Goal: Task Accomplishment & Management: Manage account settings

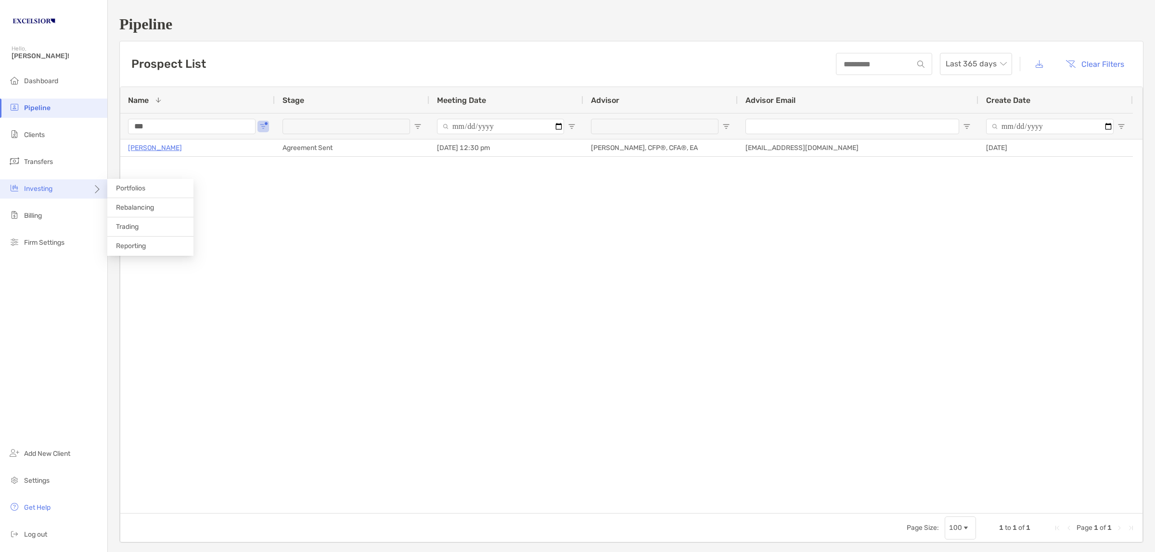
click at [76, 191] on div "Investing" at bounding box center [53, 189] width 107 height 19
click at [141, 209] on span "Rebalancing" at bounding box center [135, 208] width 38 height 8
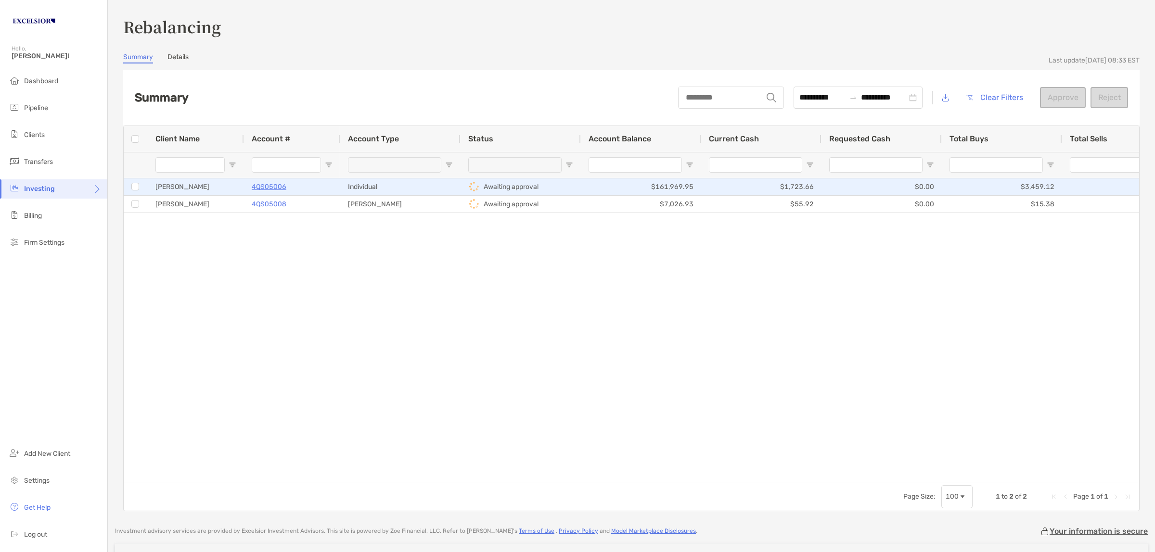
click at [414, 191] on div "Individual" at bounding box center [400, 187] width 120 height 17
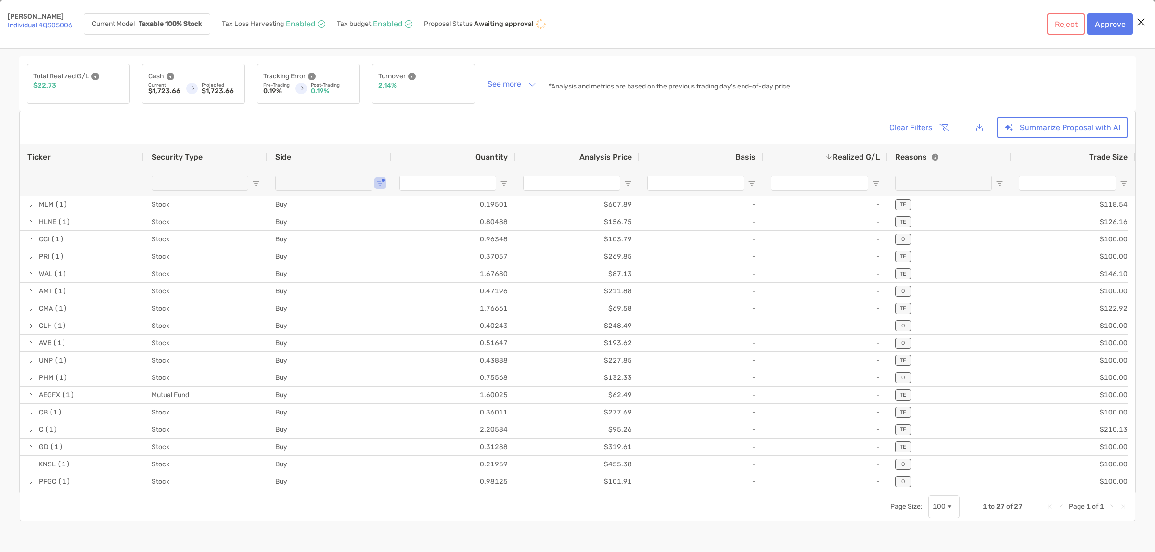
type input "*******"
click at [42, 158] on span "Ticker" at bounding box center [38, 157] width 23 height 9
click at [1103, 121] on button "Summarize Proposal with AI" at bounding box center [1062, 127] width 130 height 21
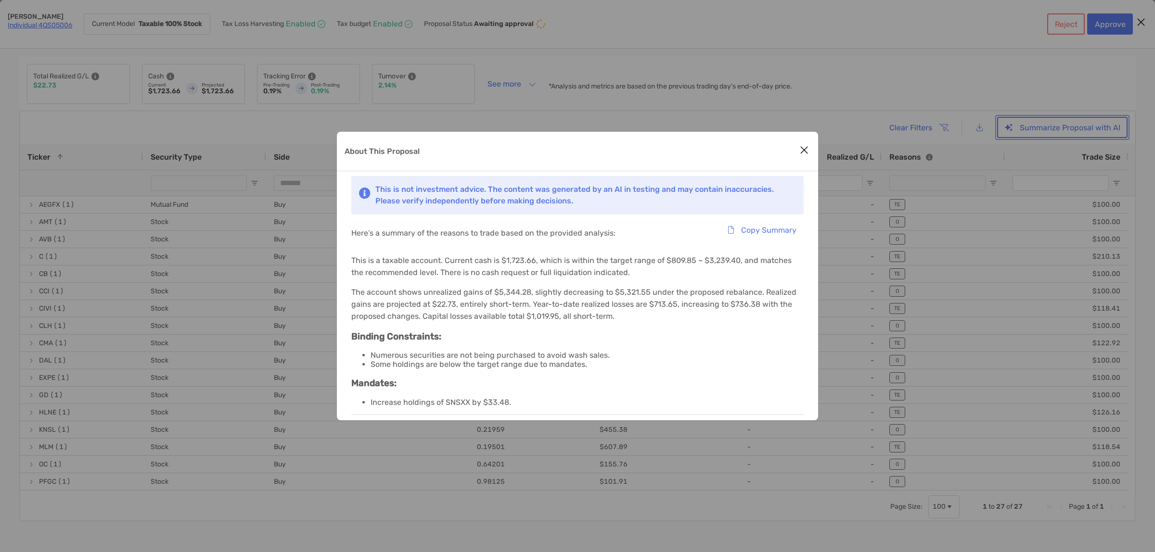
scroll to position [75, 0]
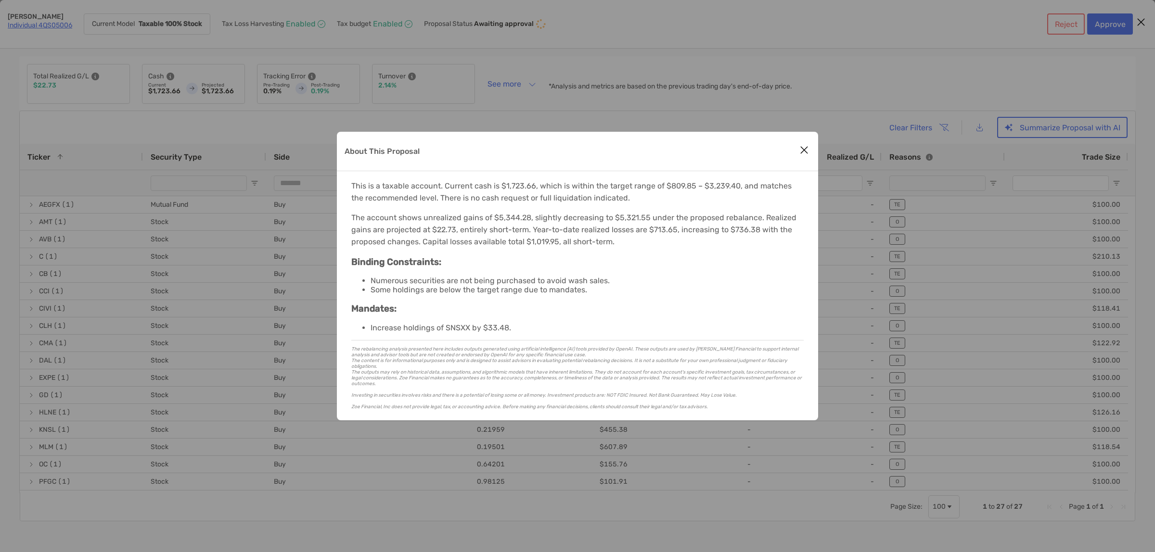
click at [804, 150] on icon "Close modal" at bounding box center [804, 150] width 9 height 12
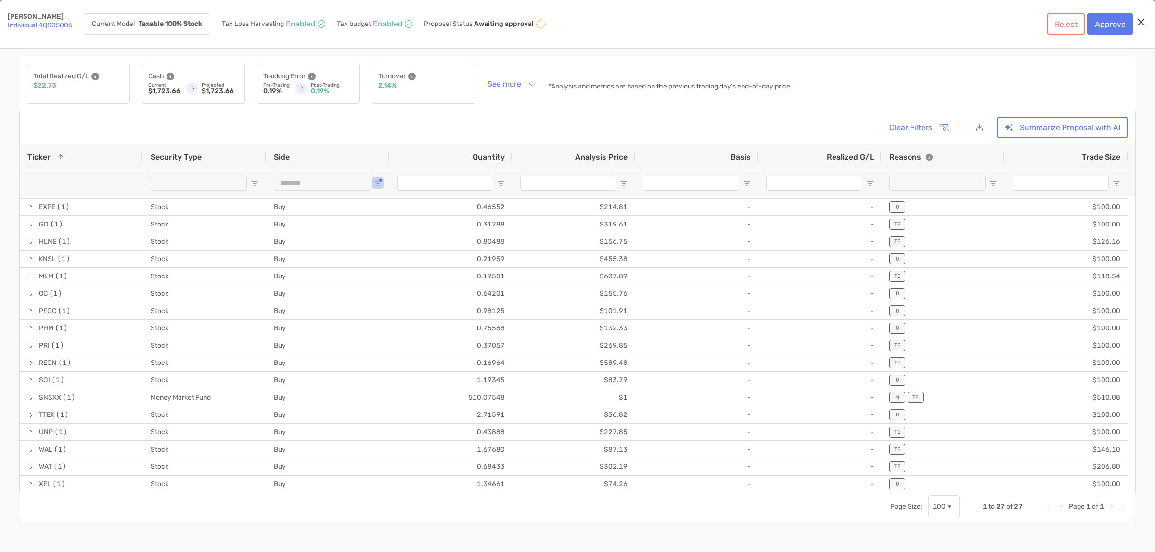
scroll to position [0, 0]
click at [1026, 129] on button "Summarize Proposal with AI" at bounding box center [1062, 127] width 130 height 21
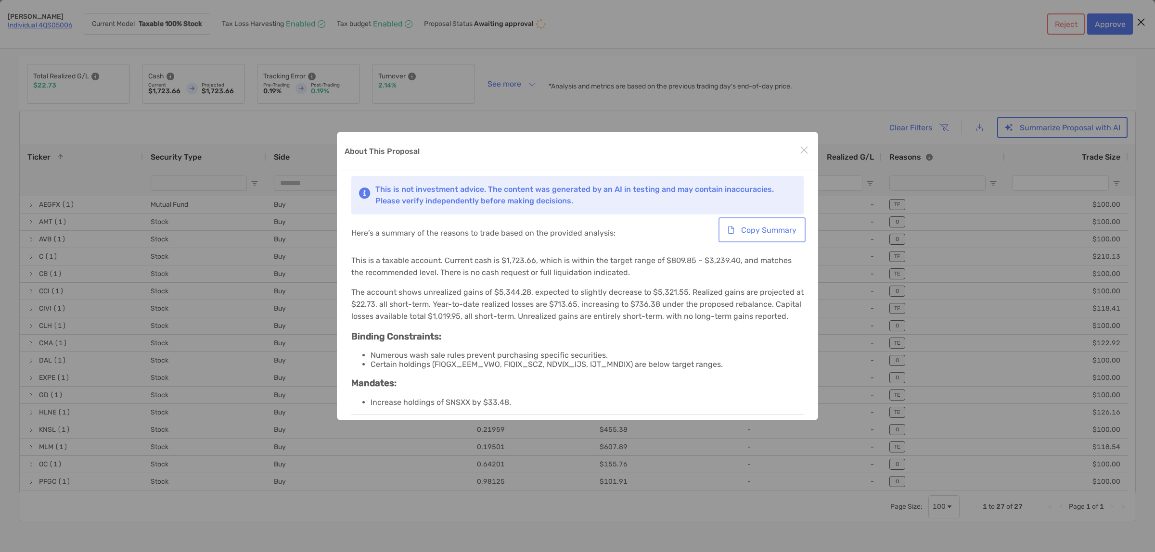
click at [792, 230] on button "Copy Summary" at bounding box center [761, 229] width 83 height 21
click at [25, 39] on div "About This Proposal This is not investment advice. The content was generated by…" at bounding box center [577, 276] width 1155 height 552
drag, startPoint x: 7, startPoint y: 15, endPoint x: 183, endPoint y: 51, distance: 179.9
click at [41, 22] on div "About This Proposal This is not investment advice. The content was generated by…" at bounding box center [577, 276] width 1155 height 552
click at [642, 154] on div "About This Proposal" at bounding box center [577, 151] width 481 height 39
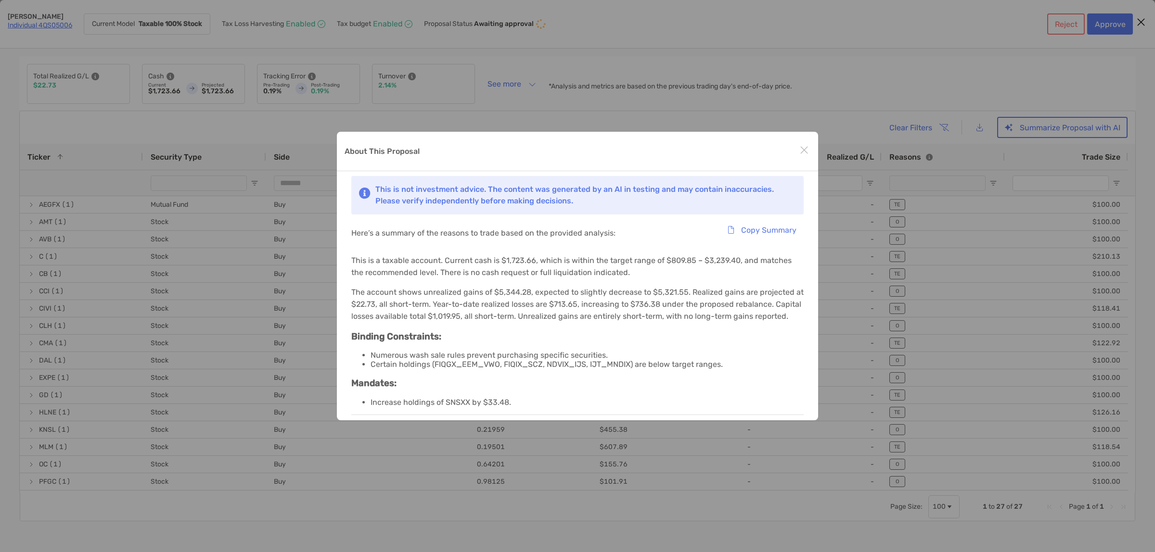
click at [6, 60] on div "About This Proposal This is not investment advice. The content was generated by…" at bounding box center [577, 276] width 1155 height 552
click at [851, 109] on div "About This Proposal This is not investment advice. The content was generated by…" at bounding box center [577, 276] width 1155 height 552
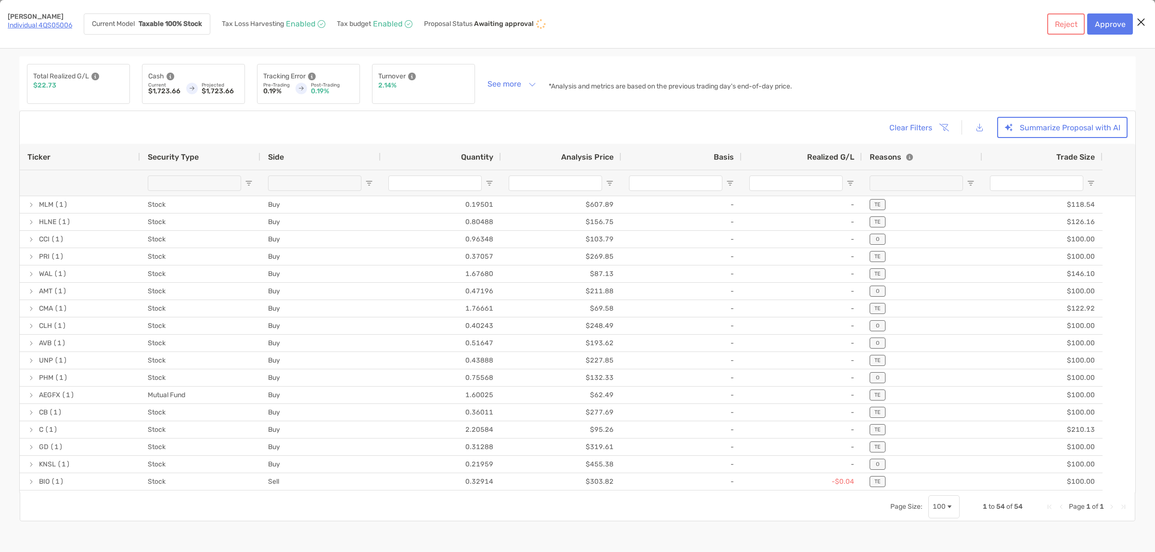
type input "*******"
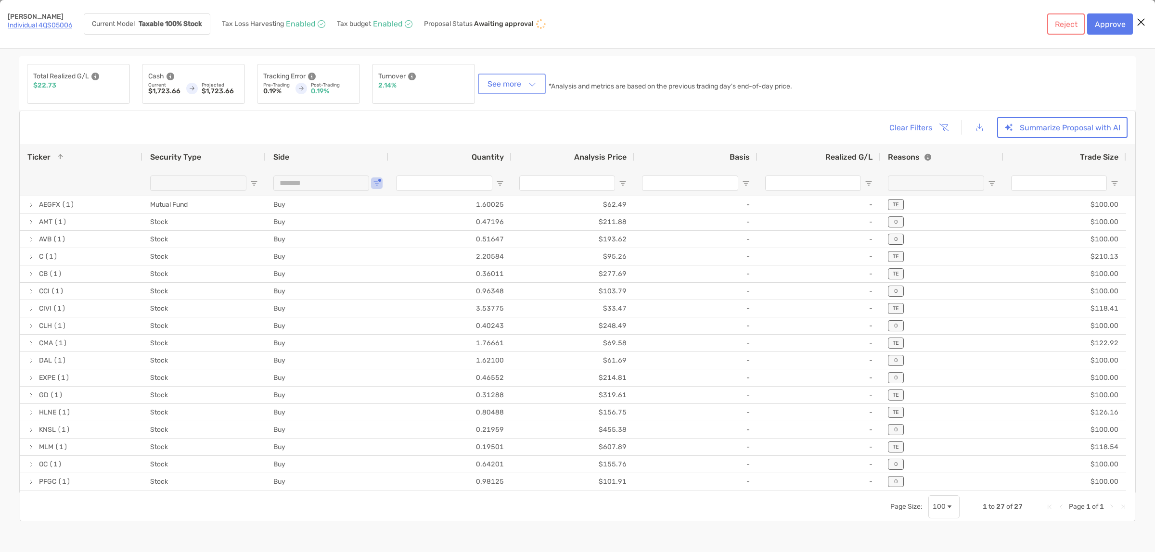
click at [532, 82] on button "See more" at bounding box center [512, 84] width 64 height 17
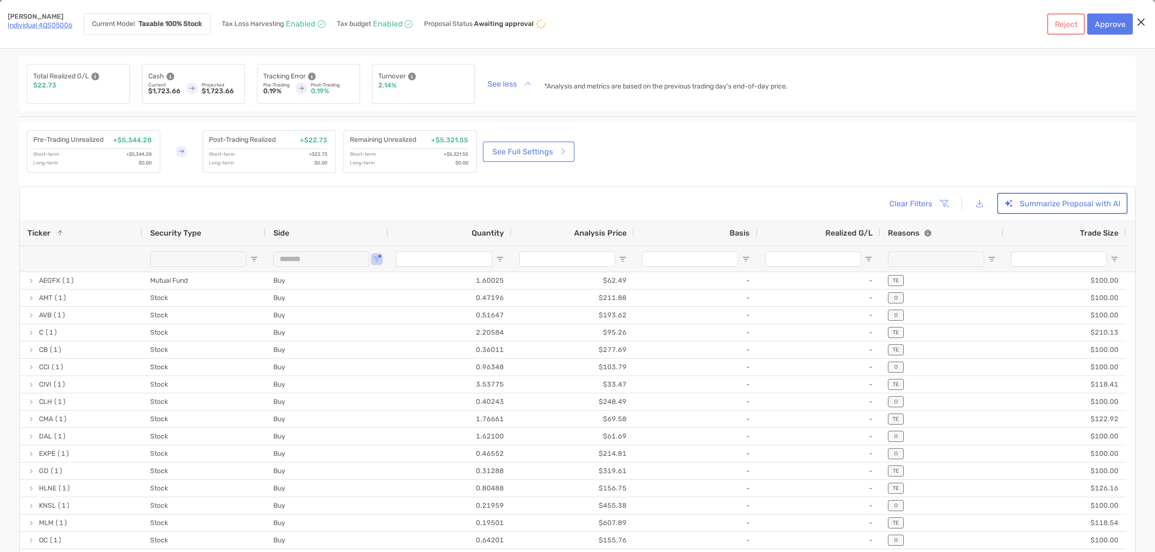
click at [535, 151] on link "See Full Settings" at bounding box center [529, 151] width 88 height 17
click at [982, 205] on button "[object Object]" at bounding box center [980, 203] width 22 height 21
click at [884, 68] on div "Total Realized G/L $22.73 Cash Current $1,723.66 Projected $1,723.66 Tracking E…" at bounding box center [577, 83] width 1117 height 54
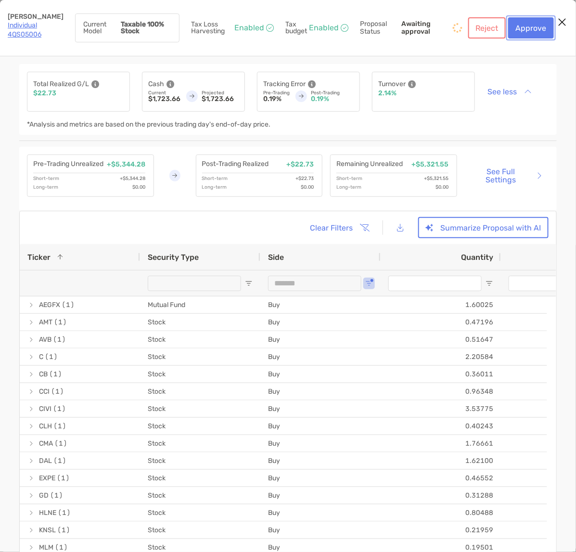
click at [521, 28] on button "Approve" at bounding box center [531, 27] width 46 height 21
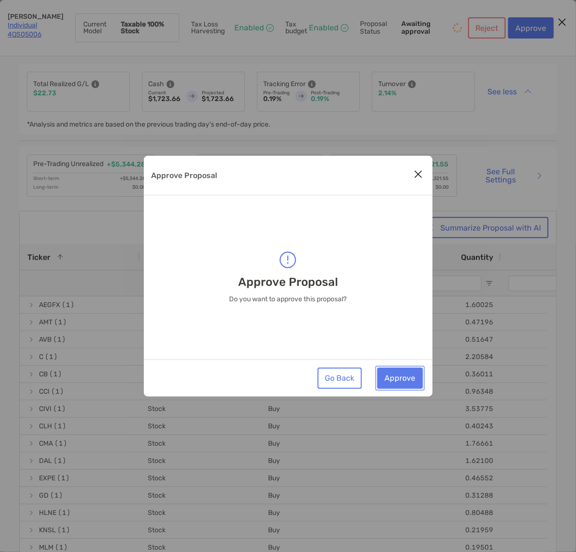
click at [407, 382] on button "Approve" at bounding box center [400, 378] width 46 height 21
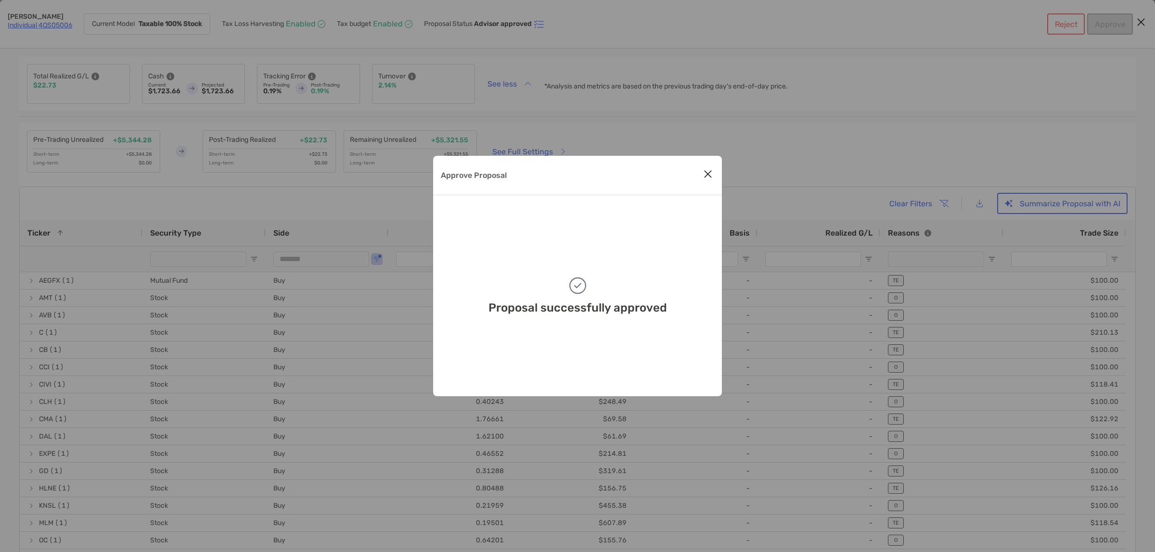
click at [706, 171] on icon "Close modal" at bounding box center [708, 174] width 9 height 12
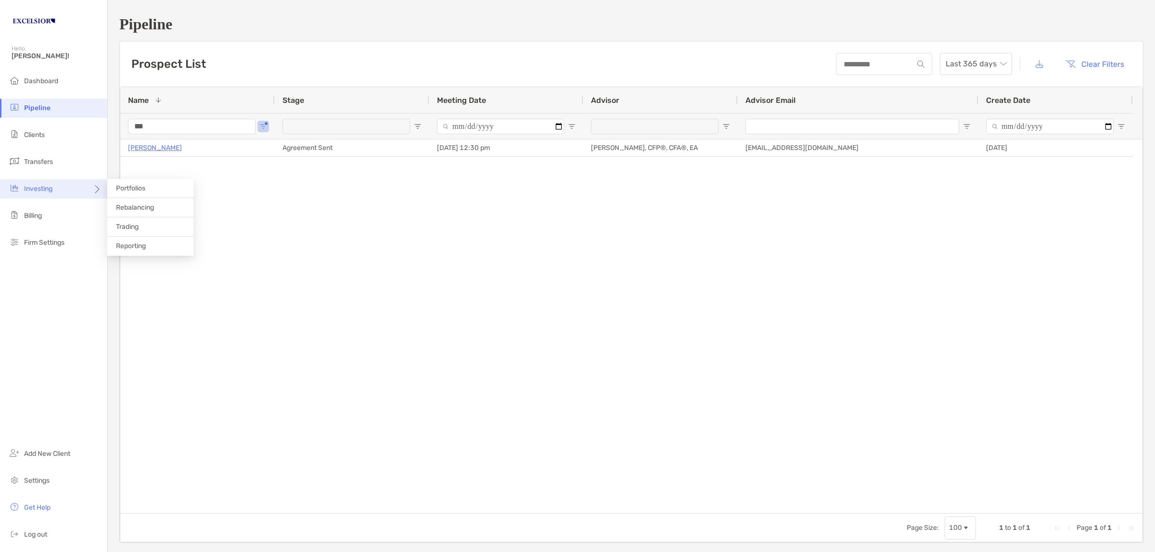
click at [38, 186] on span "Investing" at bounding box center [38, 189] width 28 height 8
click at [139, 198] on li "Rebalancing" at bounding box center [150, 207] width 86 height 19
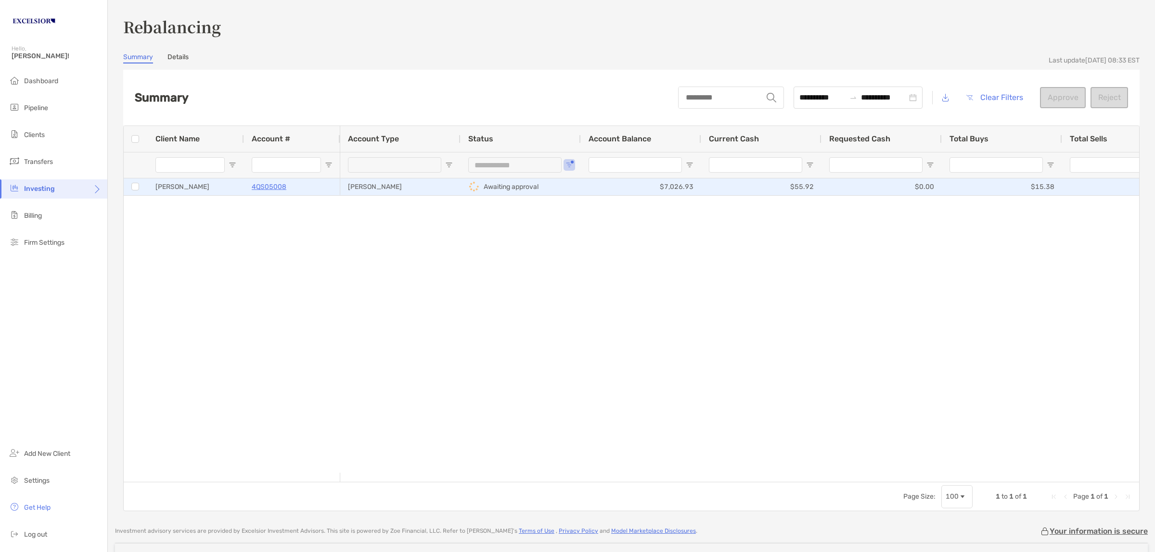
click at [313, 181] on div "4QS05008" at bounding box center [292, 187] width 81 height 16
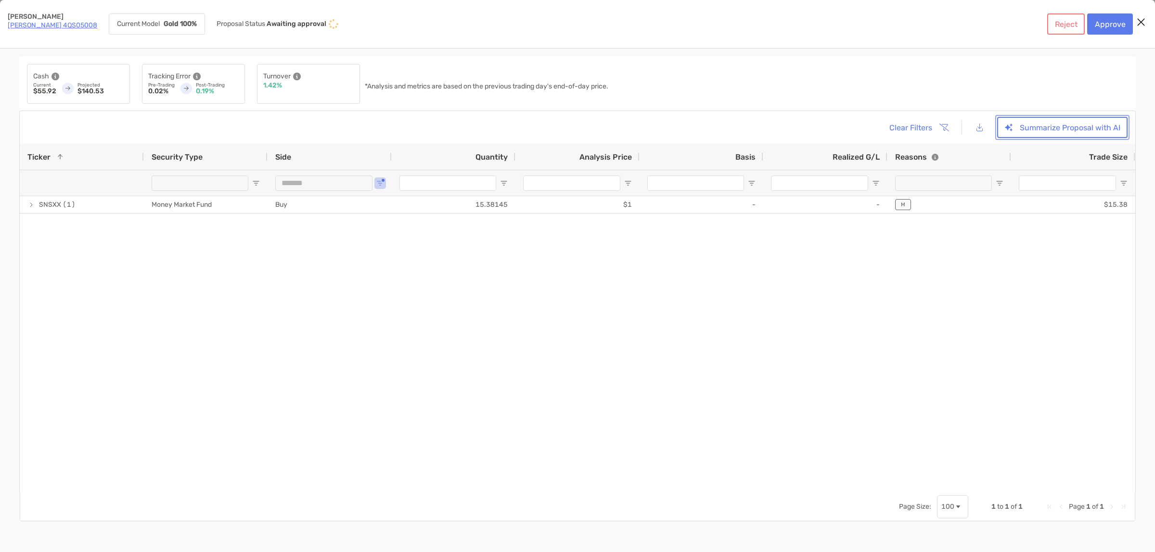
click at [1067, 129] on button "Summarize Proposal with AI" at bounding box center [1062, 127] width 130 height 21
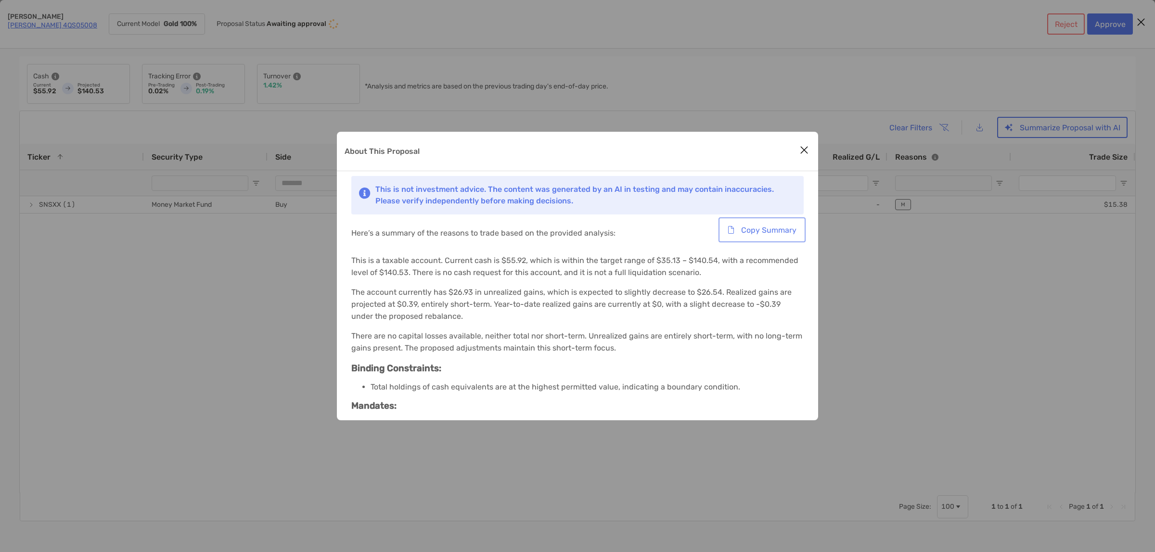
click at [779, 227] on button "Copy Summary" at bounding box center [761, 229] width 83 height 21
click at [805, 147] on icon "Close modal" at bounding box center [804, 150] width 9 height 12
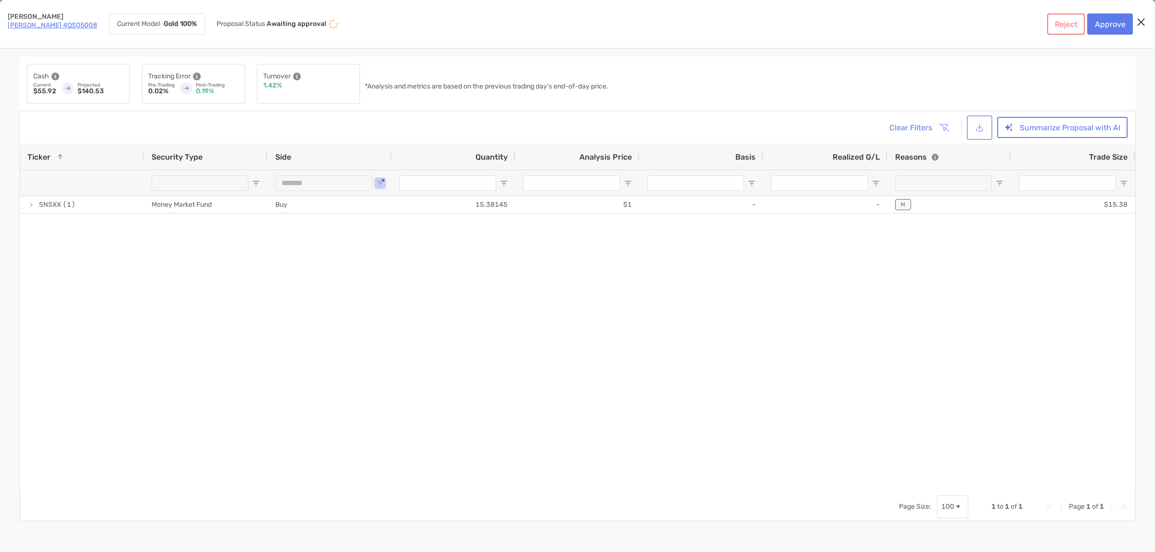
click at [983, 127] on button "[object Object]" at bounding box center [980, 127] width 22 height 21
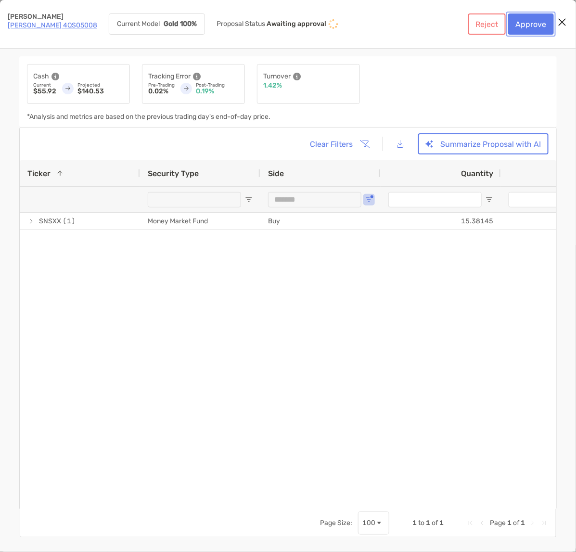
click at [524, 22] on button "Approve" at bounding box center [531, 23] width 46 height 21
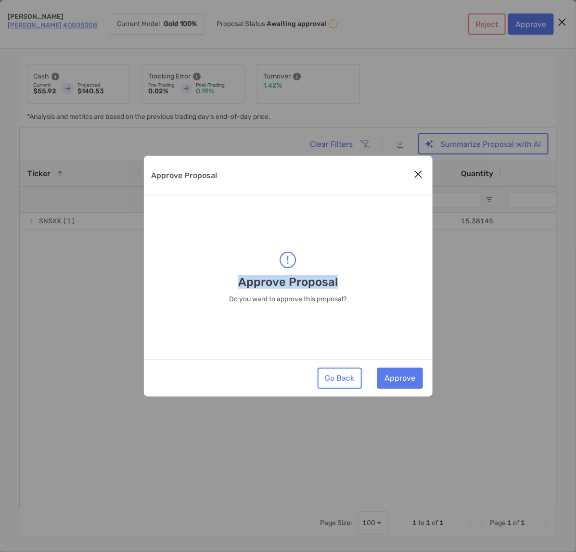
drag, startPoint x: 357, startPoint y: 182, endPoint x: 359, endPoint y: 231, distance: 49.1
click at [359, 231] on div "Approve Proposal Approve Proposal Do you want to approve this proposal? Go Back…" at bounding box center [288, 276] width 289 height 241
click at [392, 375] on button "Approve" at bounding box center [400, 378] width 46 height 21
